Goal: Book appointment/travel/reservation

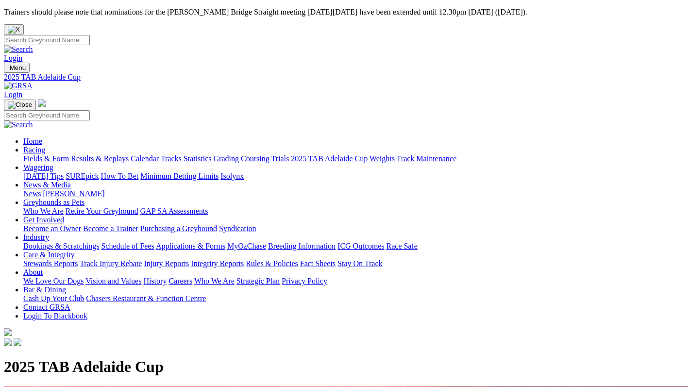
click at [159, 154] on link "Calendar" at bounding box center [145, 158] width 28 height 8
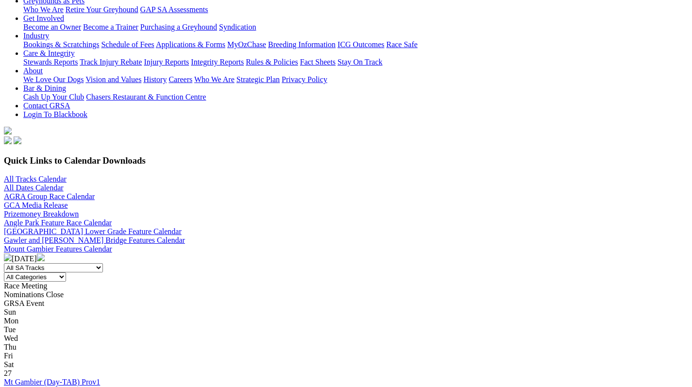
scroll to position [200, 0]
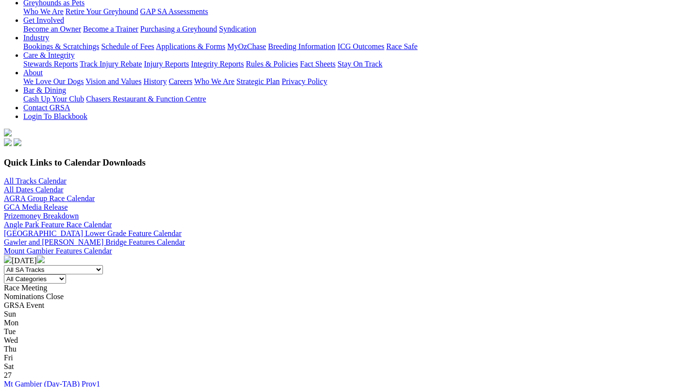
click at [45, 255] on img at bounding box center [41, 259] width 8 height 8
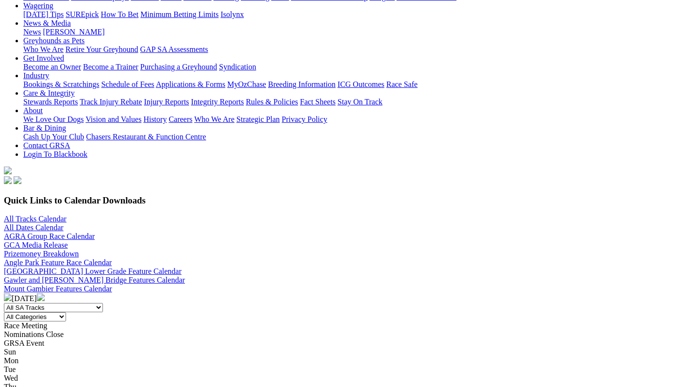
scroll to position [162, 0]
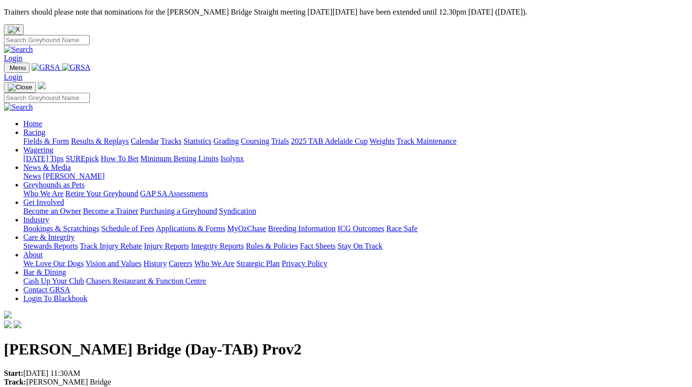
click at [182, 137] on link "Tracks" at bounding box center [171, 141] width 21 height 8
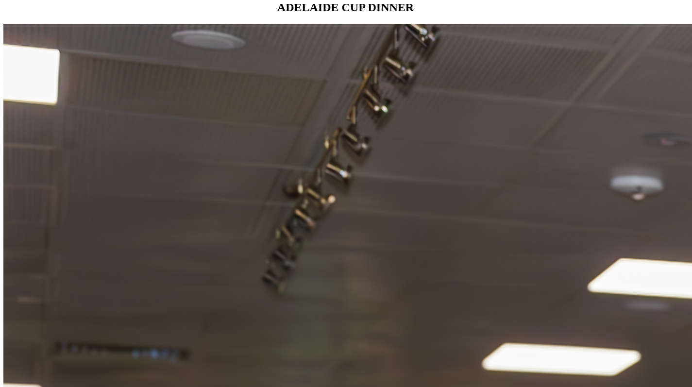
scroll to position [1003, 0]
